Goal: Information Seeking & Learning: Learn about a topic

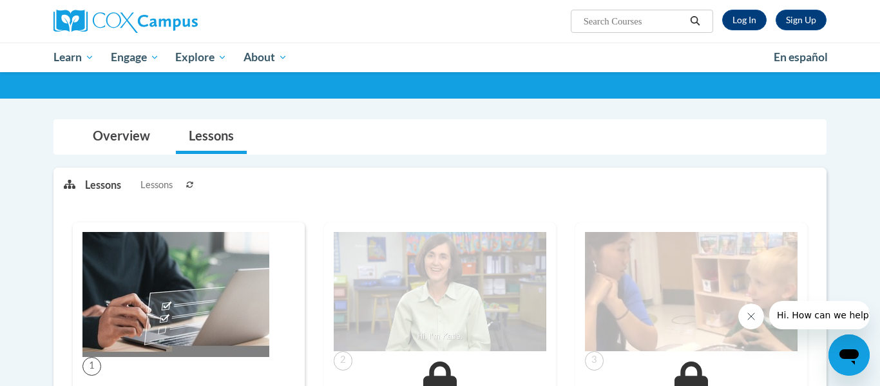
scroll to position [100, 0]
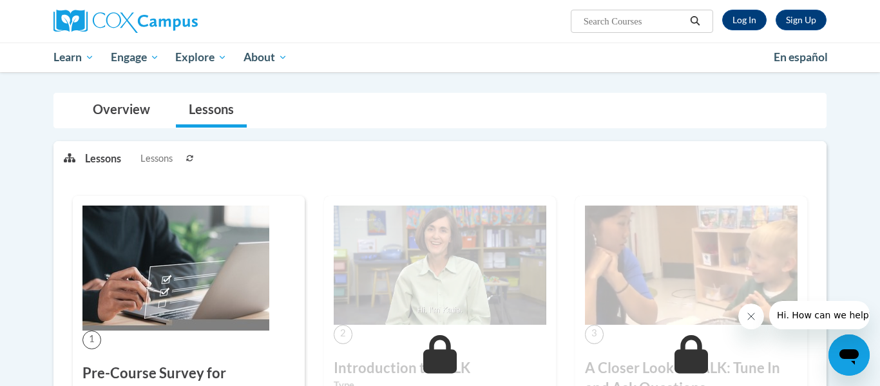
click at [110, 162] on p "Lessons" at bounding box center [103, 158] width 36 height 14
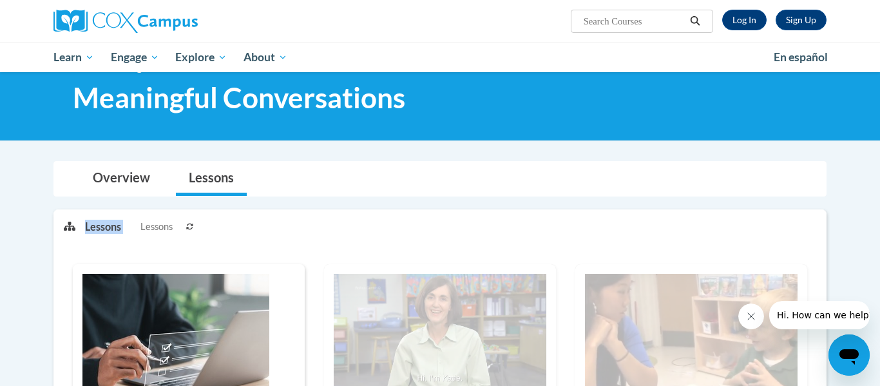
scroll to position [0, 0]
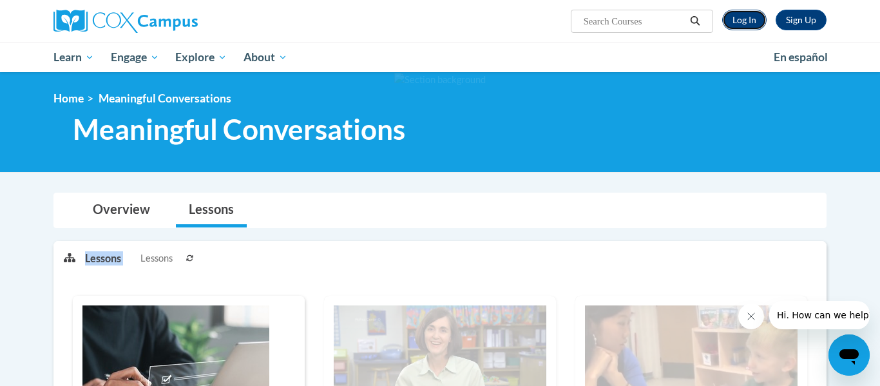
click at [747, 27] on link "Log In" at bounding box center [744, 20] width 44 height 21
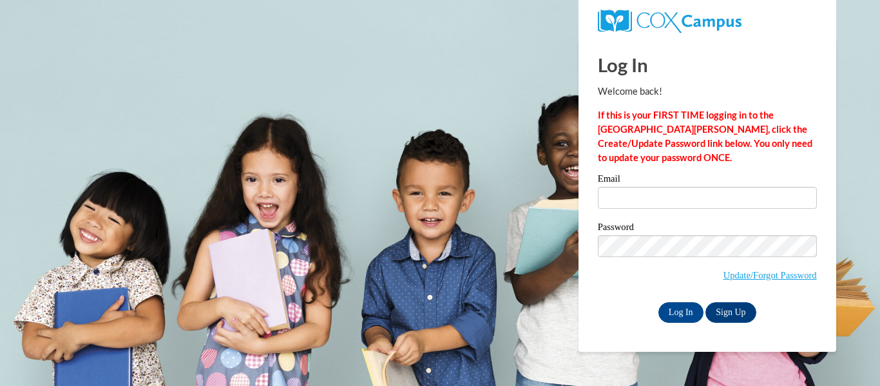
click at [643, 185] on label "Email" at bounding box center [707, 180] width 219 height 13
click at [643, 187] on input "Email" at bounding box center [707, 198] width 219 height 22
click at [636, 204] on input "Email" at bounding box center [707, 198] width 219 height 22
type input "Camopt25@gmail.com"
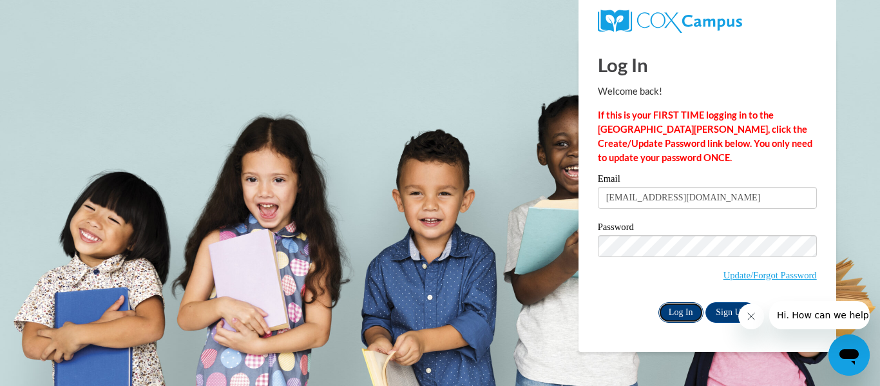
click at [679, 308] on input "Log In" at bounding box center [680, 312] width 45 height 21
click at [683, 314] on input "Log In" at bounding box center [680, 312] width 45 height 21
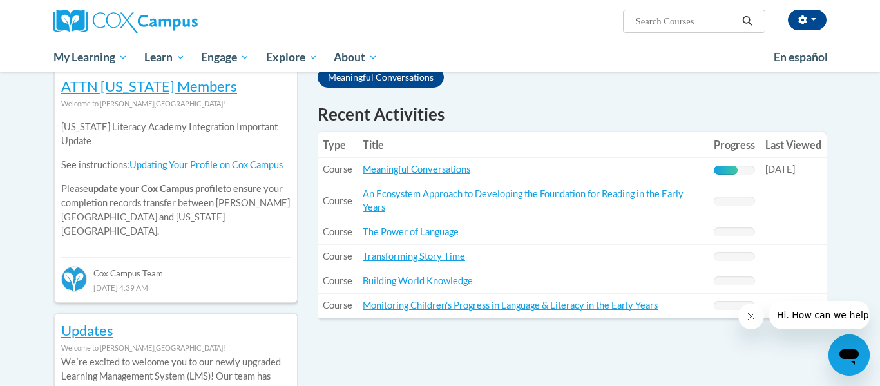
scroll to position [436, 0]
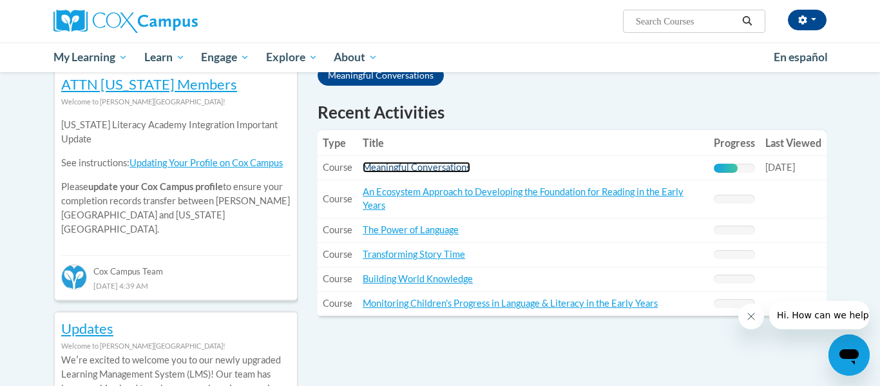
click at [427, 169] on link "Meaningful Conversations" at bounding box center [417, 167] width 108 height 11
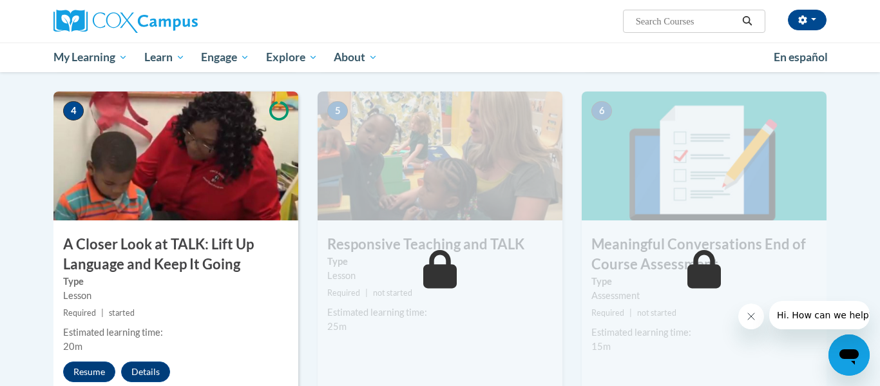
scroll to position [653, 0]
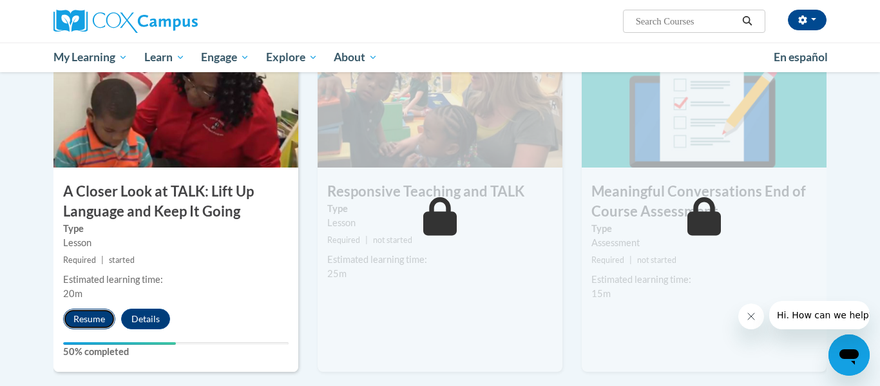
click at [74, 317] on button "Resume" at bounding box center [89, 319] width 52 height 21
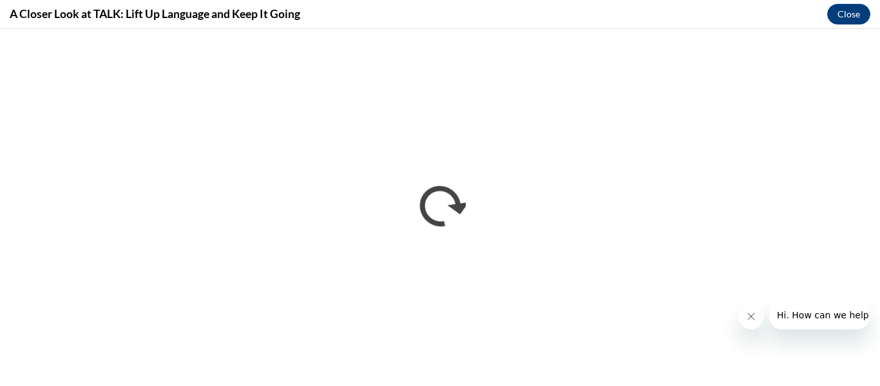
scroll to position [0, 0]
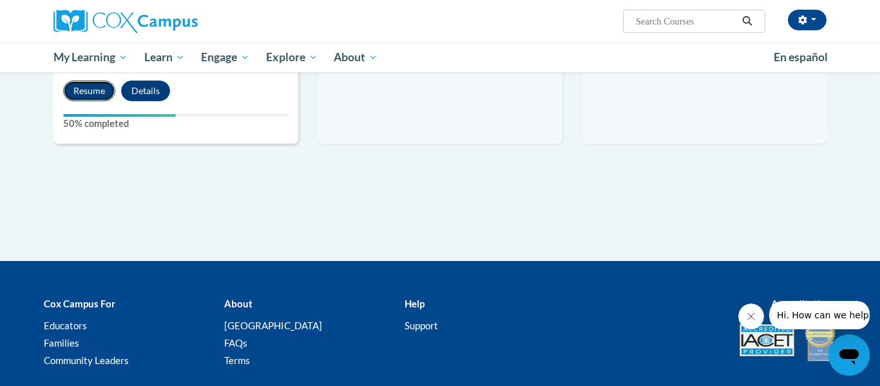
click at [103, 97] on button "Resume" at bounding box center [89, 91] width 52 height 21
